Goal: Task Accomplishment & Management: Complete application form

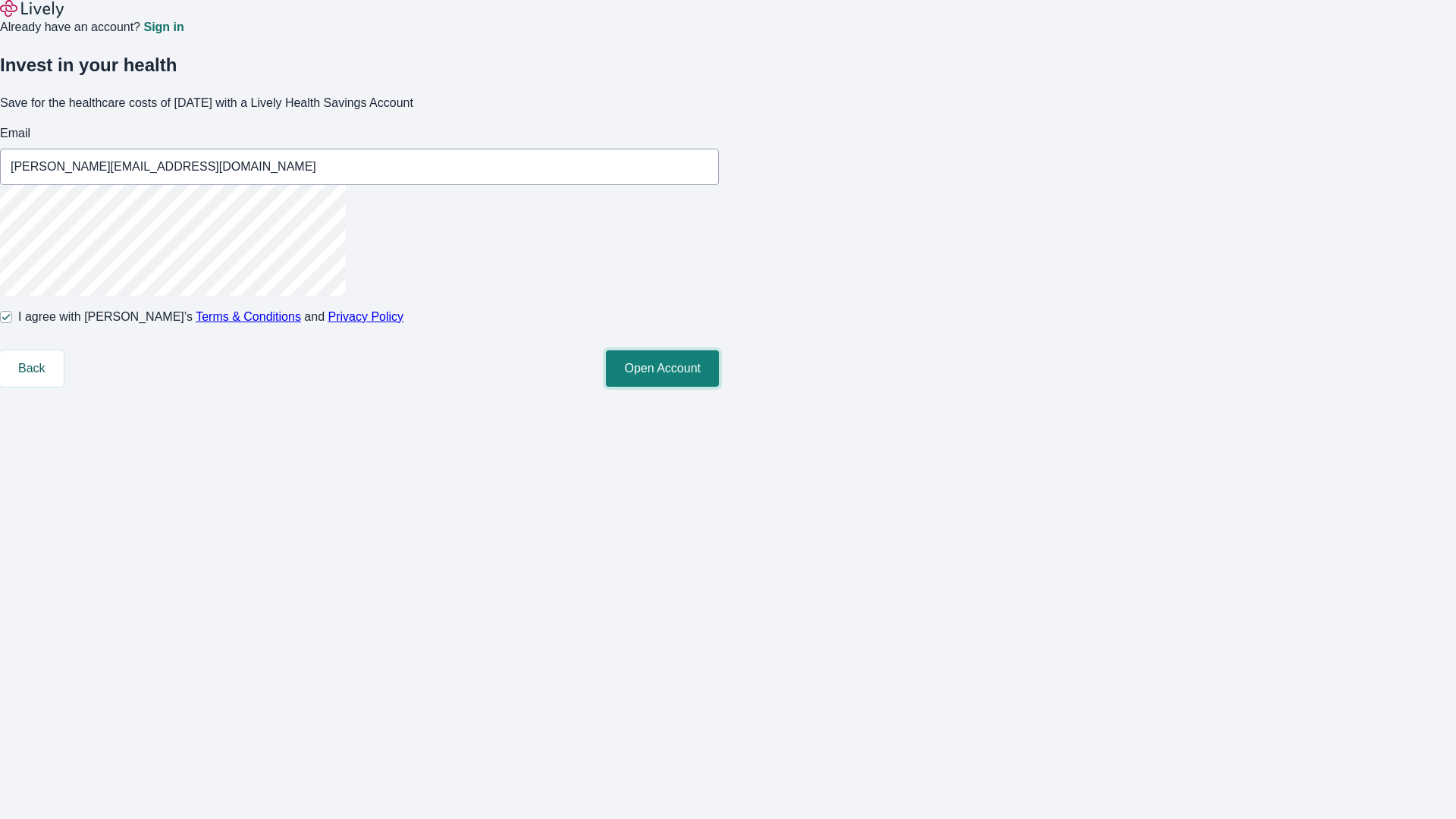
click at [719, 387] on button "Open Account" at bounding box center [662, 369] width 113 height 37
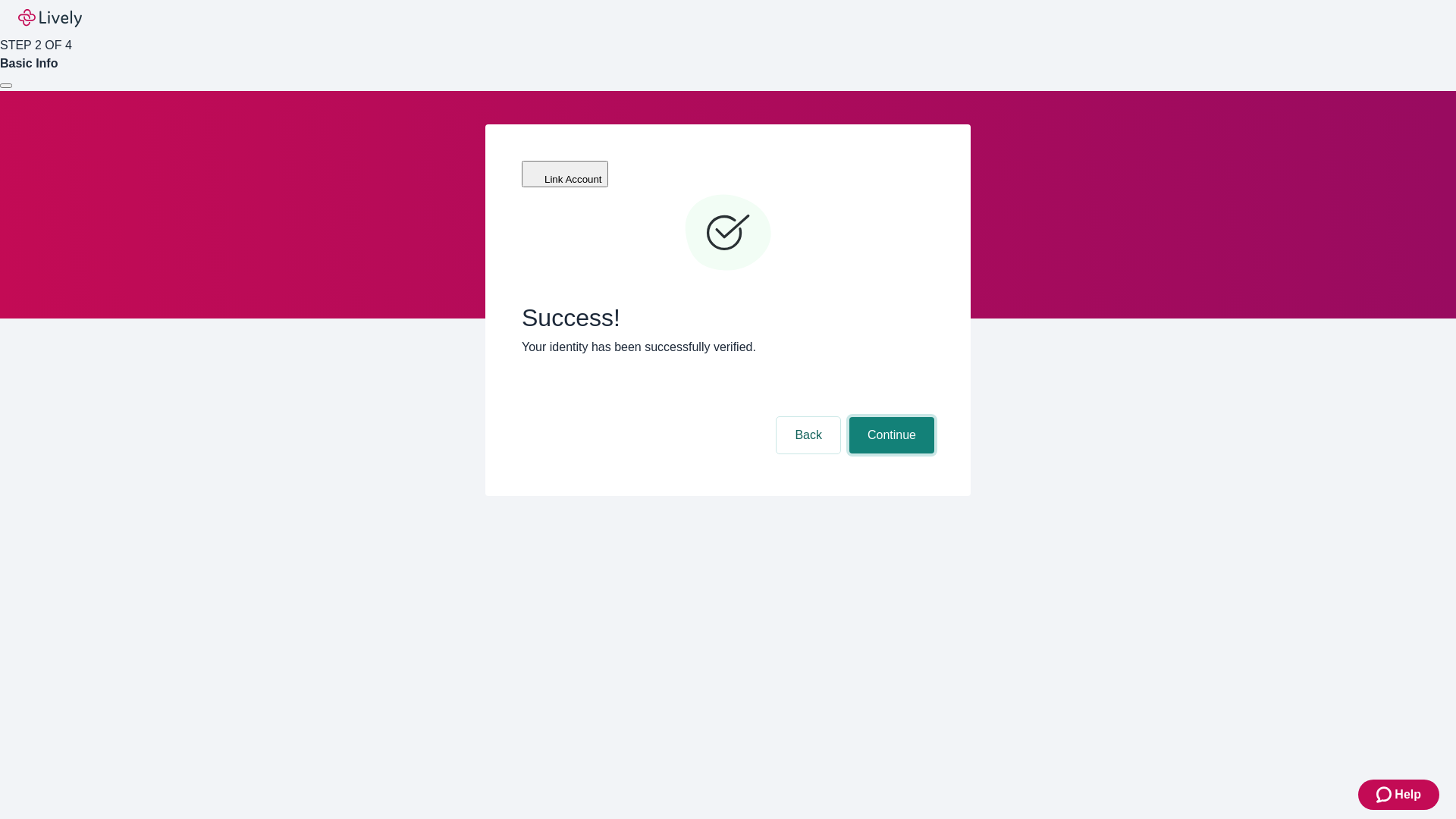
click at [890, 417] on button "Continue" at bounding box center [891, 436] width 85 height 37
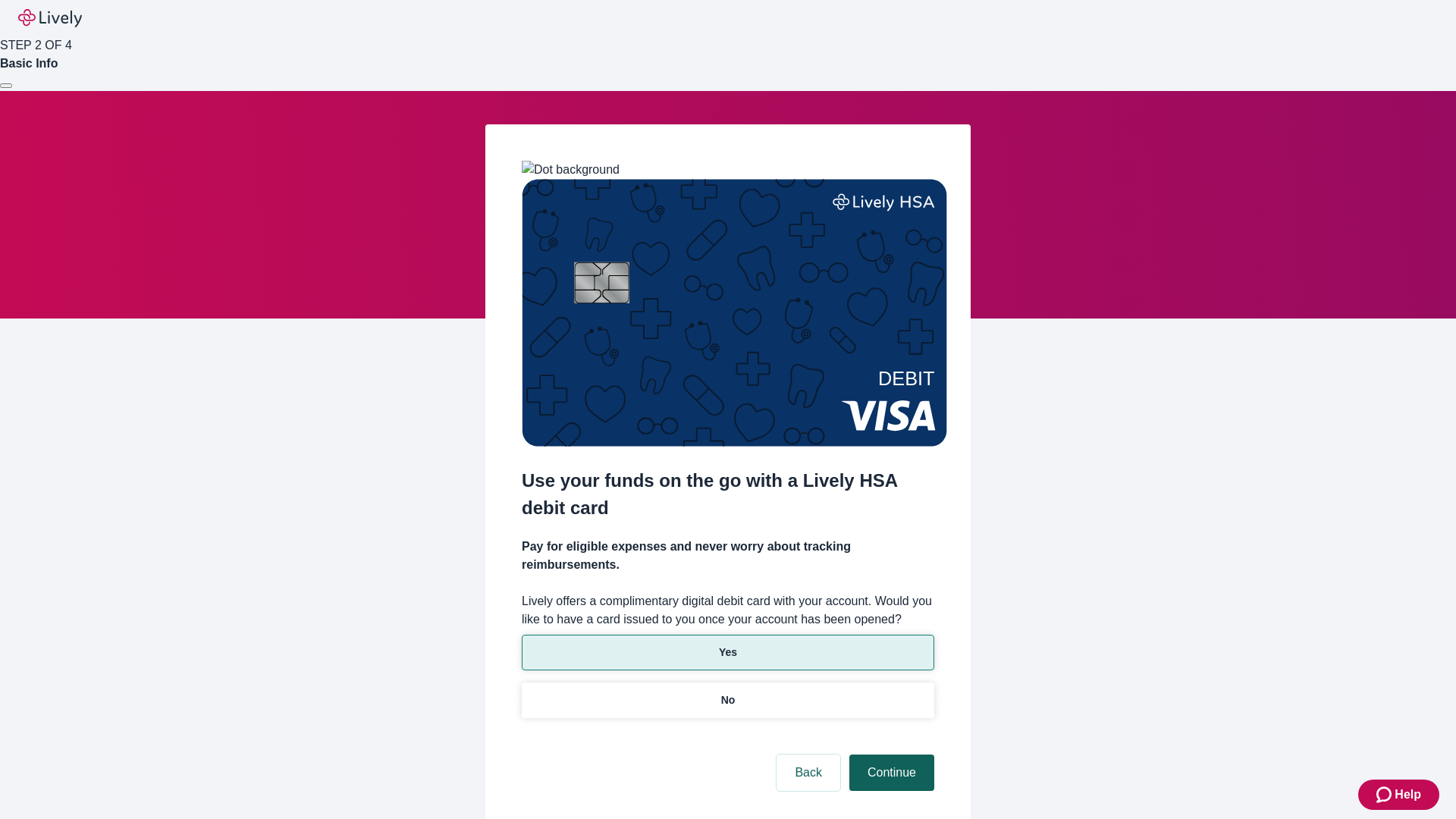
click at [728, 645] on p "Yes" at bounding box center [728, 652] width 18 height 16
click at [890, 755] on button "Continue" at bounding box center [891, 773] width 85 height 37
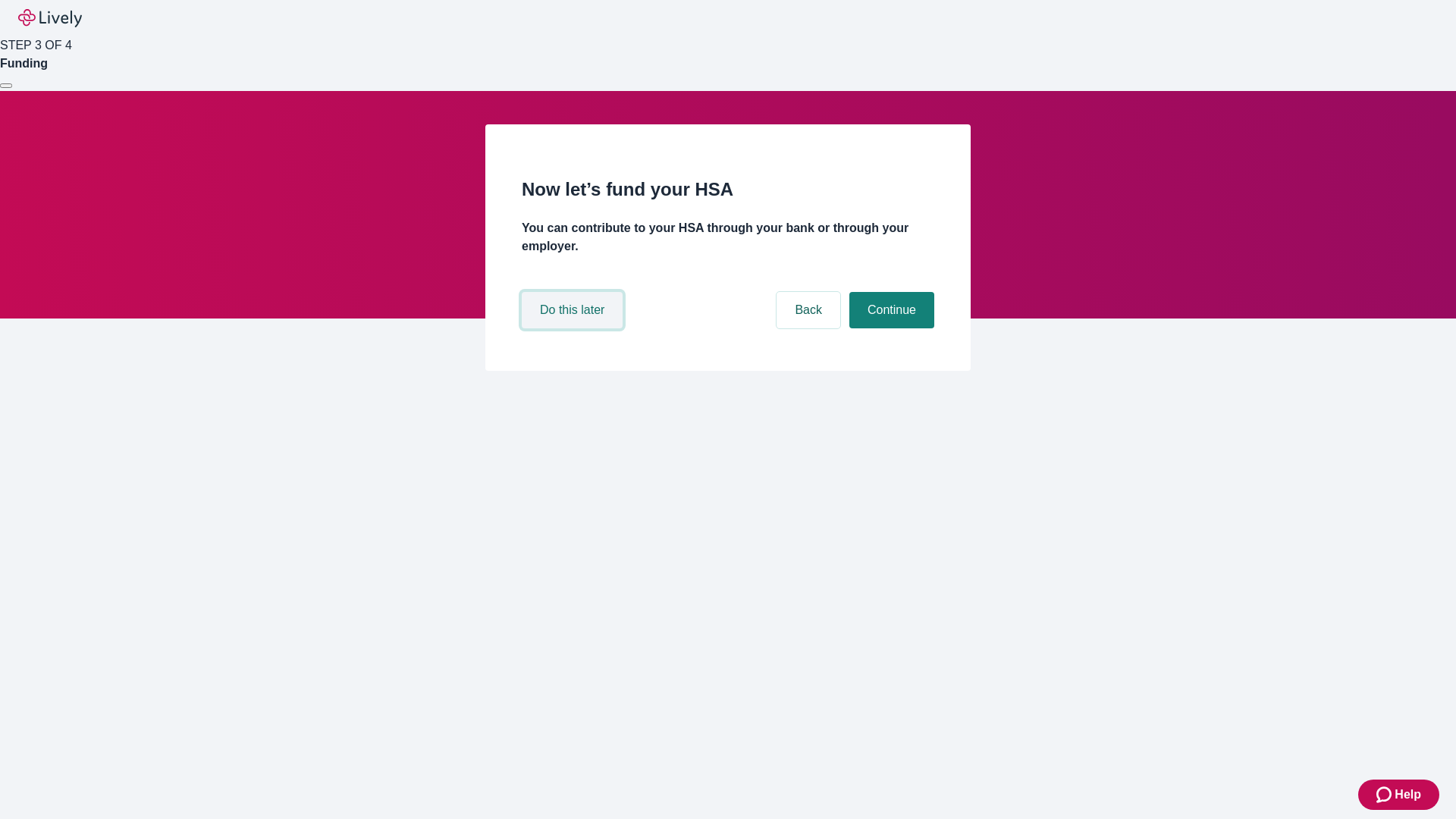
click at [574, 329] on button "Do this later" at bounding box center [572, 310] width 101 height 37
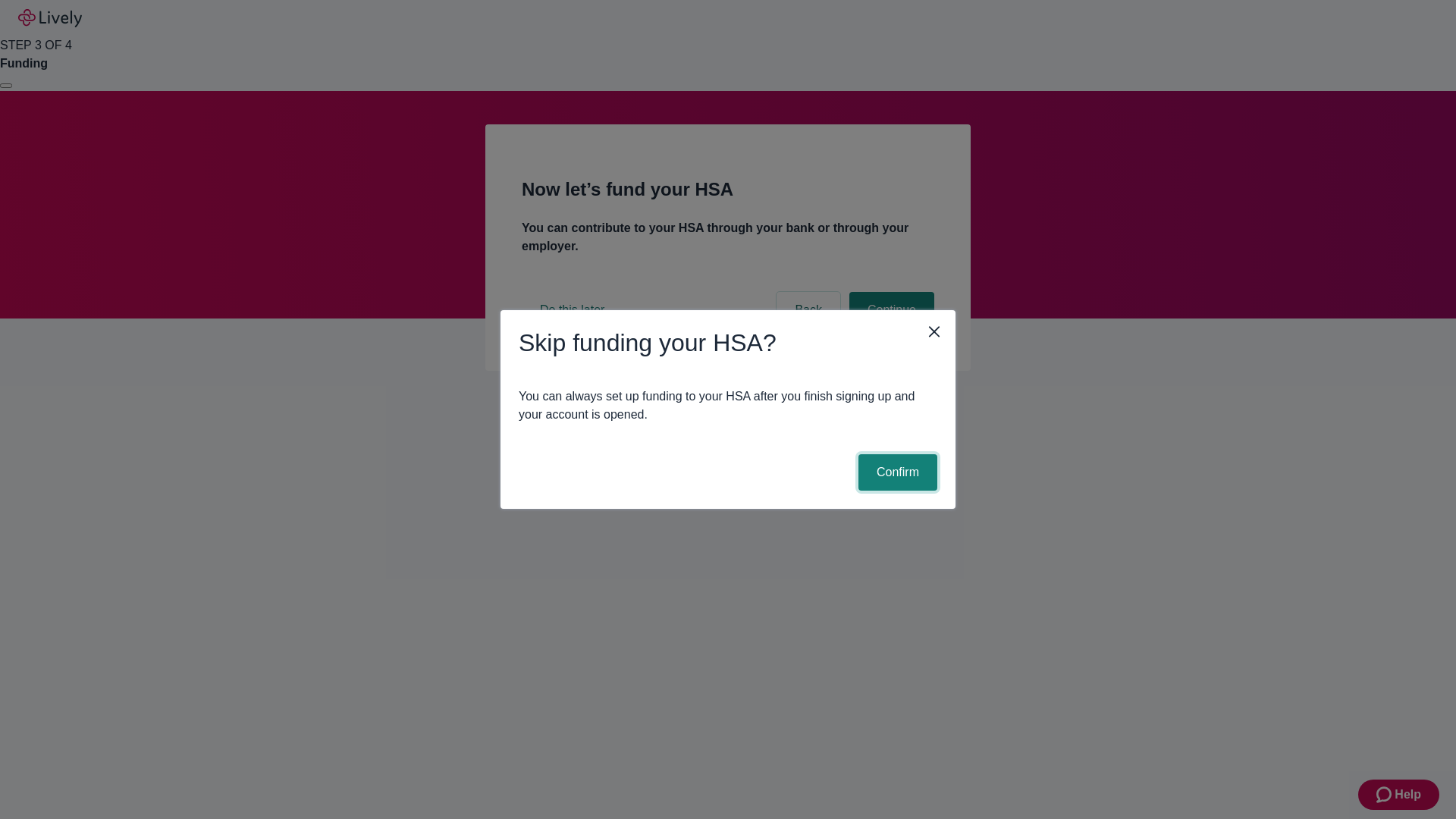
click at [896, 473] on button "Confirm" at bounding box center [898, 473] width 79 height 37
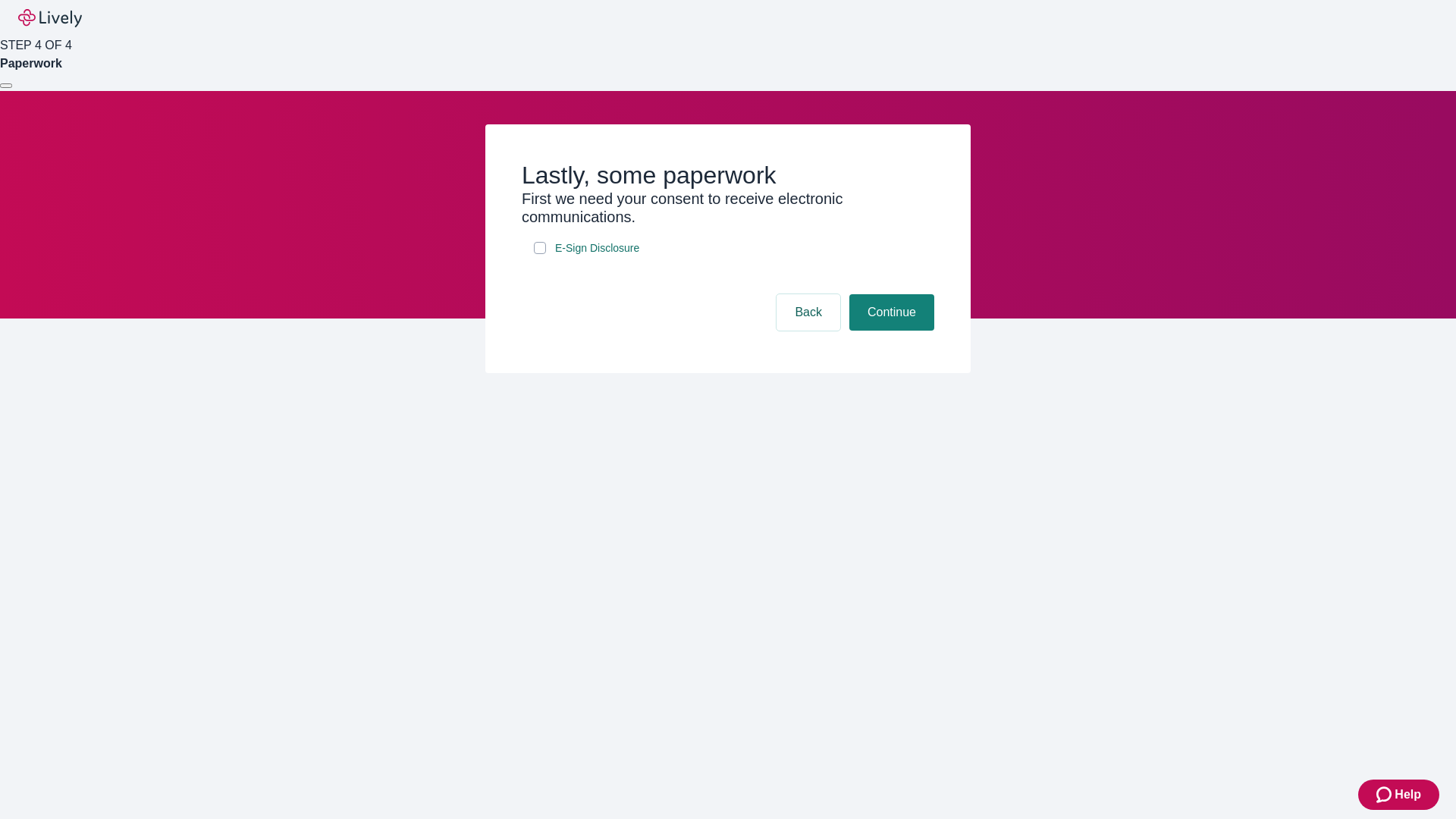
click at [540, 254] on input "E-Sign Disclosure" at bounding box center [540, 248] width 12 height 12
checkbox input "true"
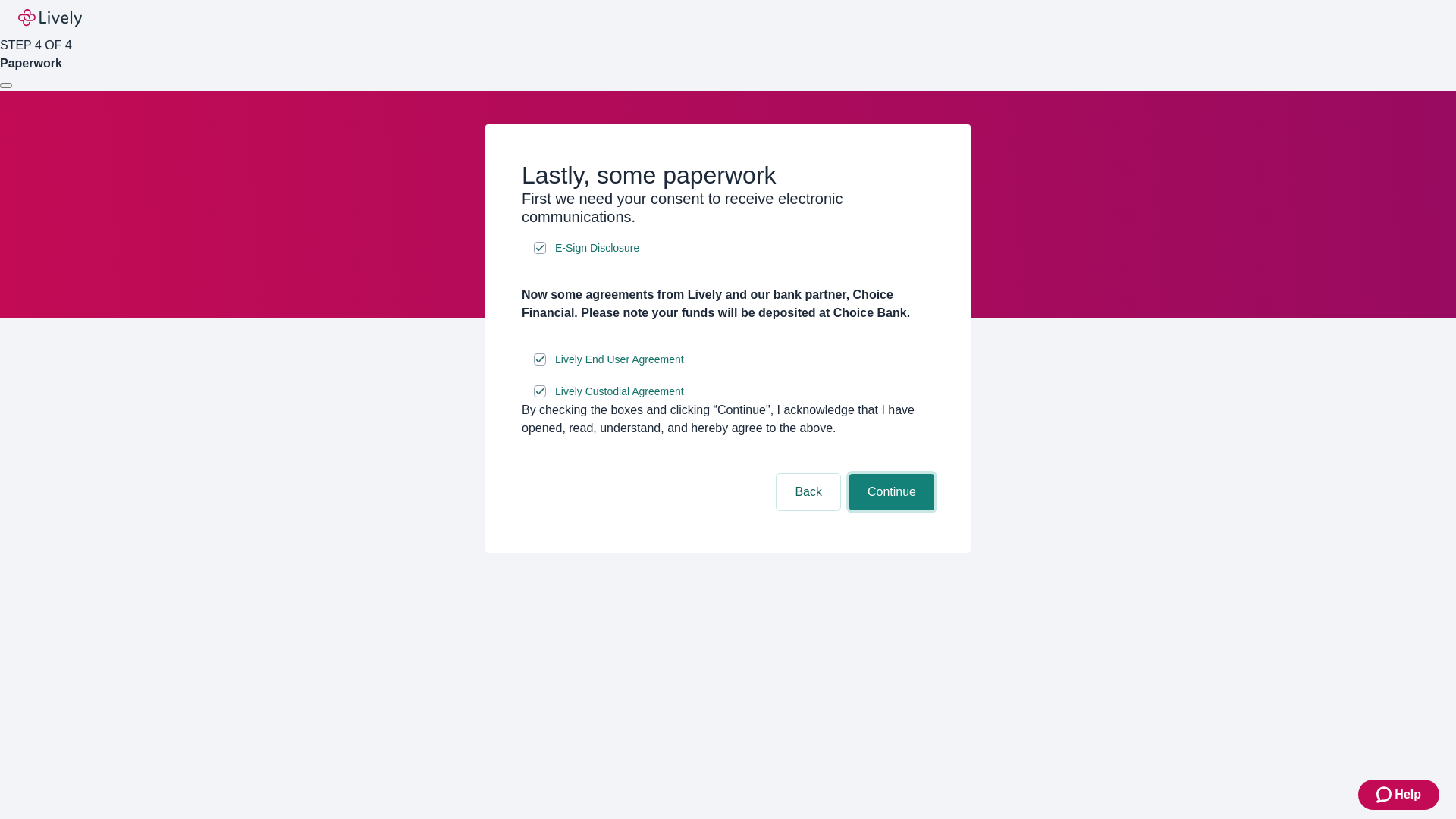
click at [890, 510] on button "Continue" at bounding box center [891, 493] width 85 height 37
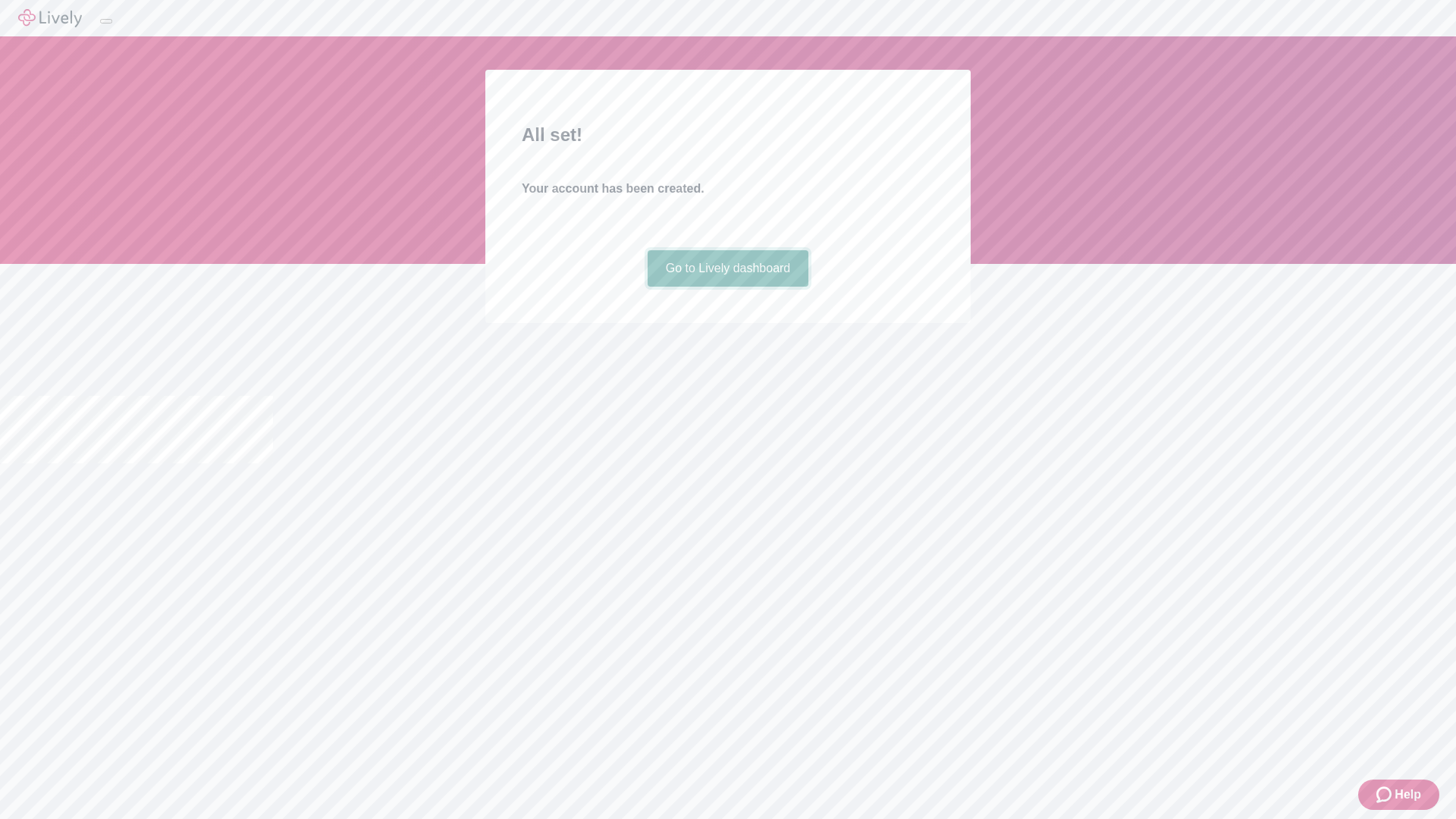
click at [728, 287] on link "Go to Lively dashboard" at bounding box center [728, 268] width 161 height 37
